Goal: Check status: Check status

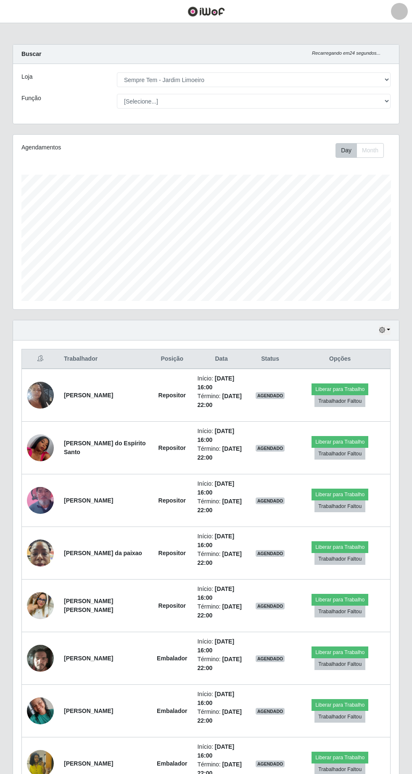
select select "508"
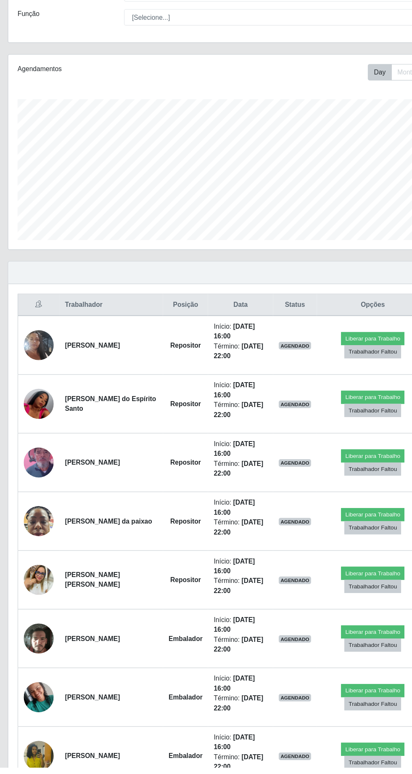
scroll to position [174, 386]
click at [98, 455] on td "[PERSON_NAME] do Espírito Santo" at bounding box center [105, 448] width 93 height 53
click at [34, 449] on img at bounding box center [40, 448] width 27 height 48
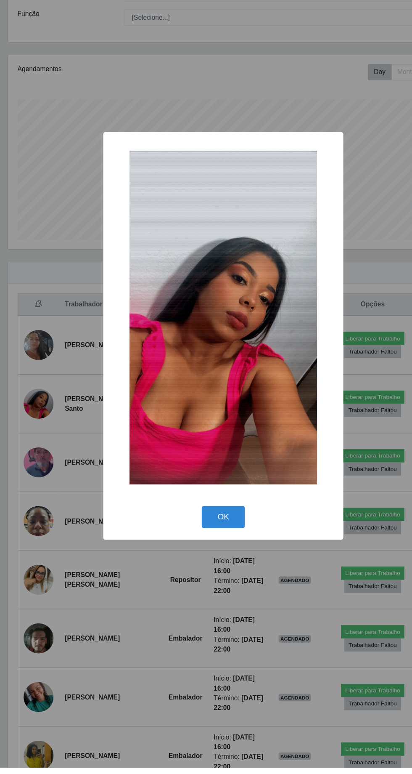
click at [206, 559] on button "OK" at bounding box center [206, 549] width 39 height 20
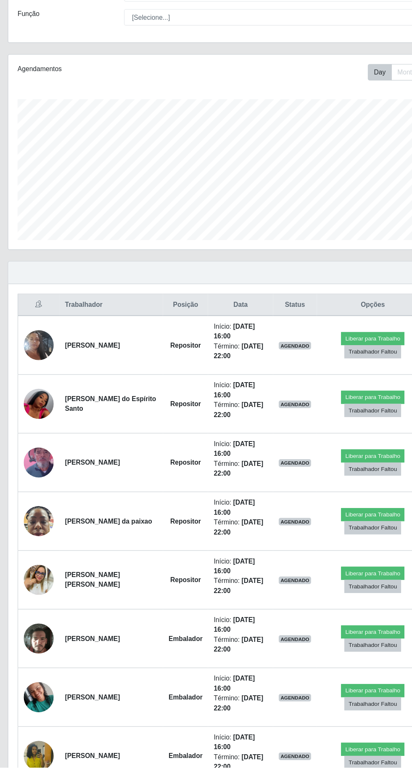
click at [45, 544] on img at bounding box center [40, 553] width 27 height 36
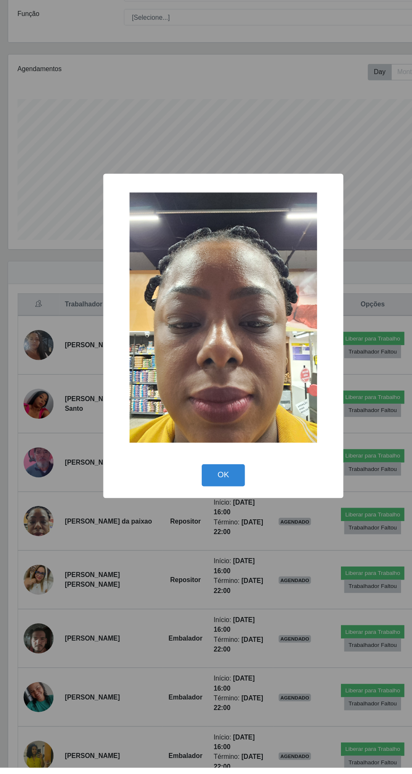
click at [198, 522] on button "OK" at bounding box center [206, 512] width 39 height 20
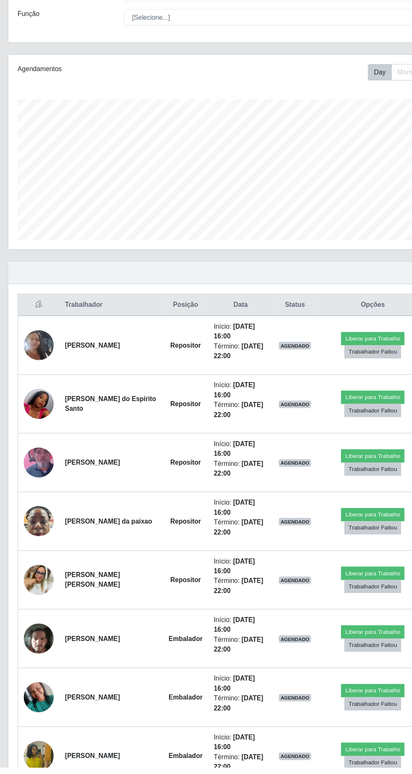
click at [44, 613] on img at bounding box center [40, 605] width 27 height 27
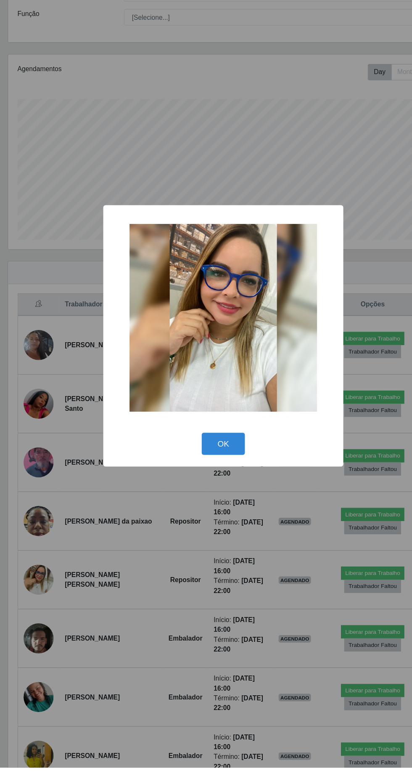
click at [209, 493] on button "OK" at bounding box center [206, 484] width 39 height 20
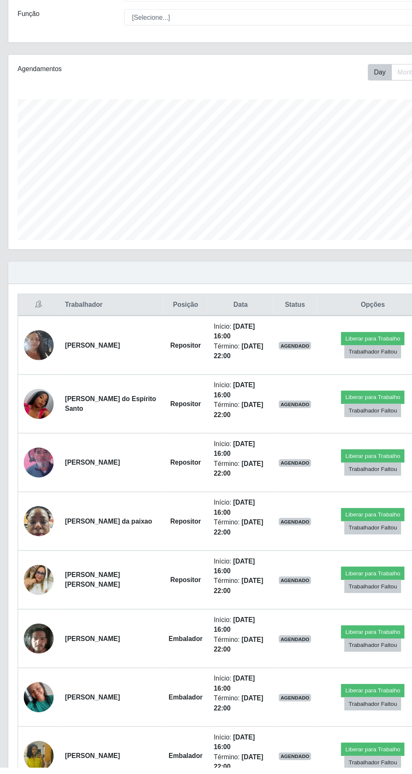
click at [33, 658] on img at bounding box center [40, 658] width 27 height 36
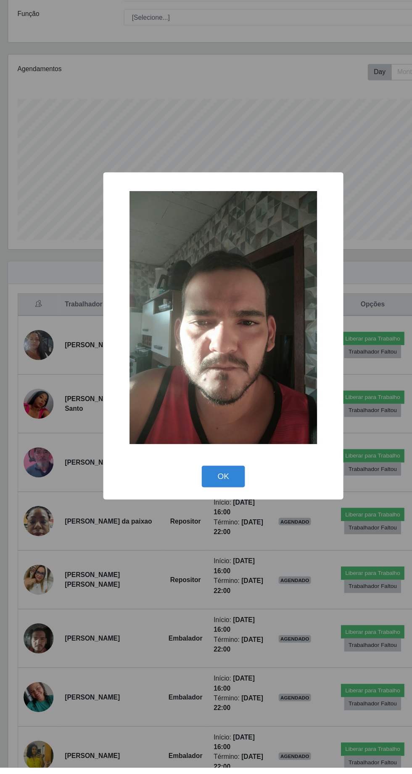
click at [39, 648] on div "× OK Cancel" at bounding box center [206, 387] width 412 height 774
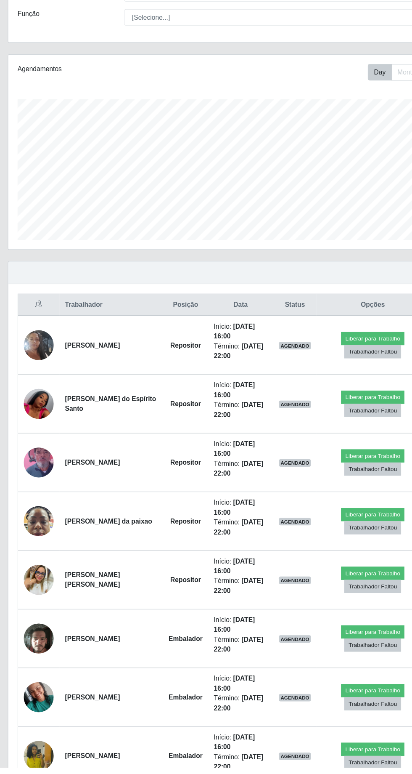
click at [44, 707] on img at bounding box center [40, 710] width 27 height 36
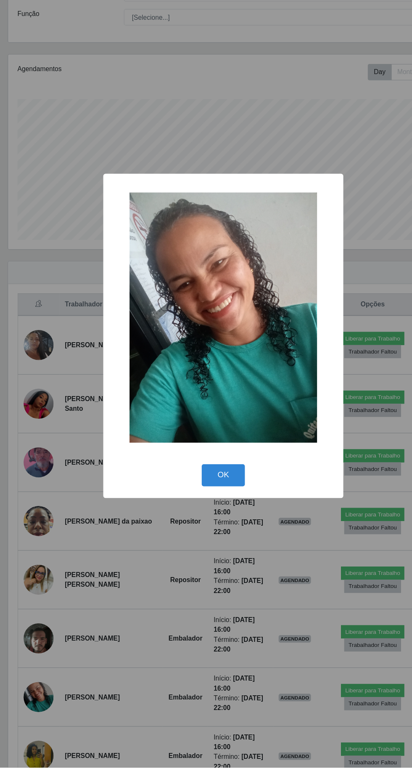
click at [44, 684] on div "× OK Cancel" at bounding box center [206, 387] width 412 height 774
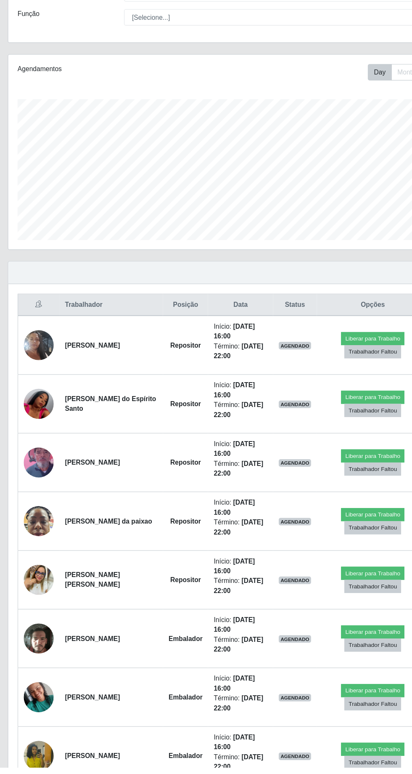
click at [47, 761] on img at bounding box center [40, 763] width 27 height 48
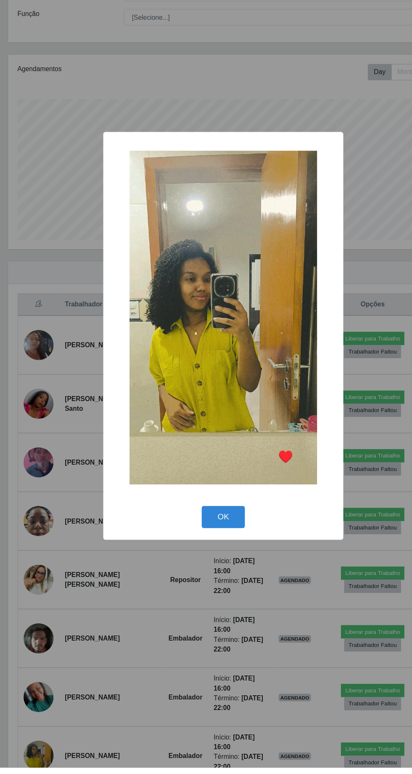
click at [45, 697] on div "× OK Cancel" at bounding box center [206, 387] width 412 height 774
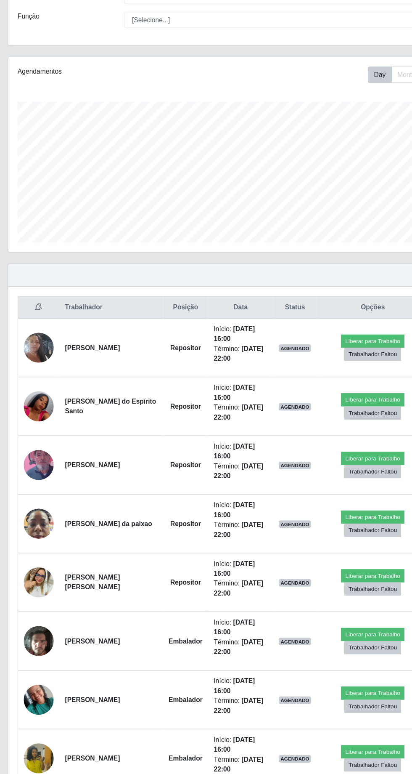
scroll to position [0, 0]
